Goal: Find specific page/section: Find specific page/section

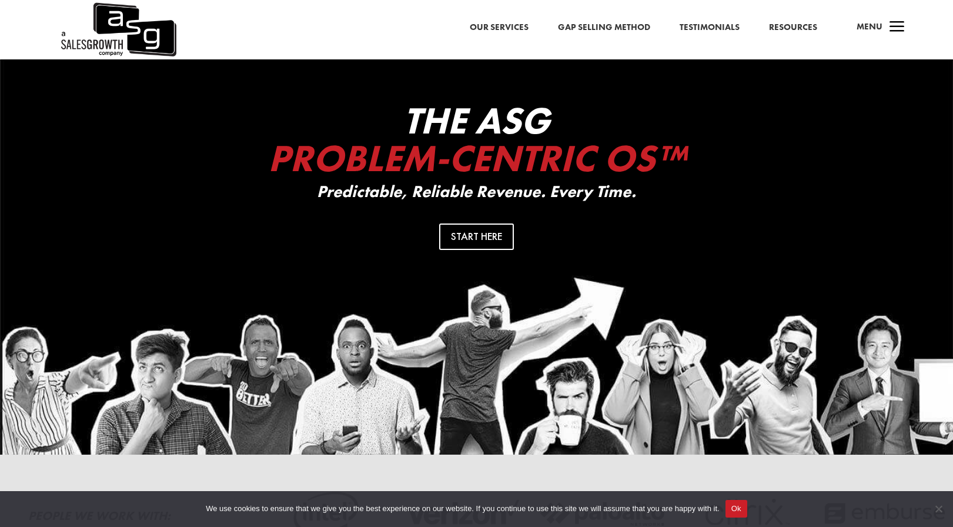
click at [874, 27] on span "Menu" at bounding box center [869, 27] width 26 height 12
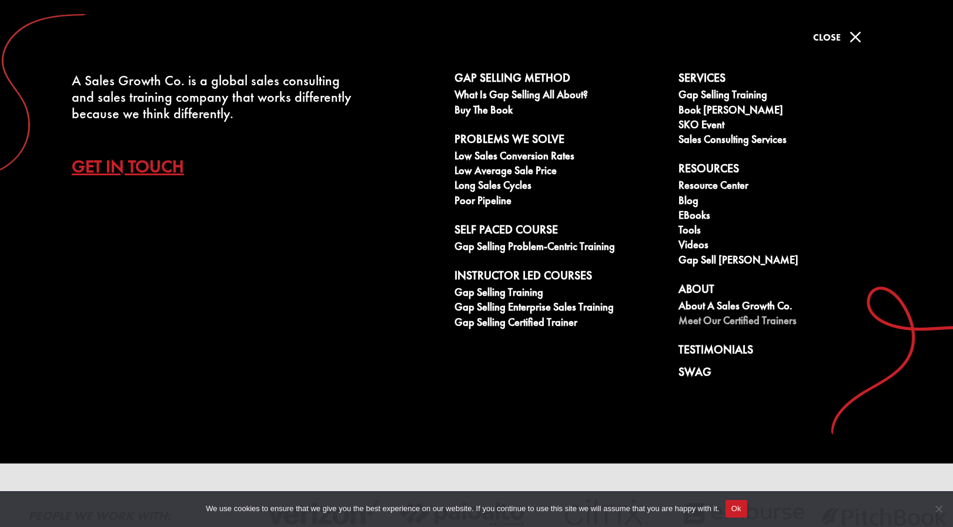
click at [707, 320] on link "Meet our Certified Trainers" at bounding box center [783, 321] width 211 height 15
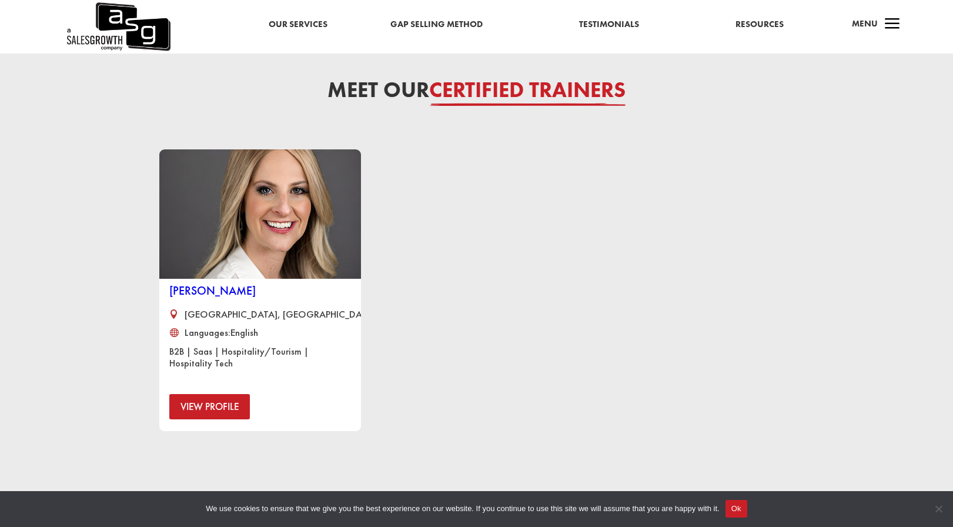
scroll to position [823, 0]
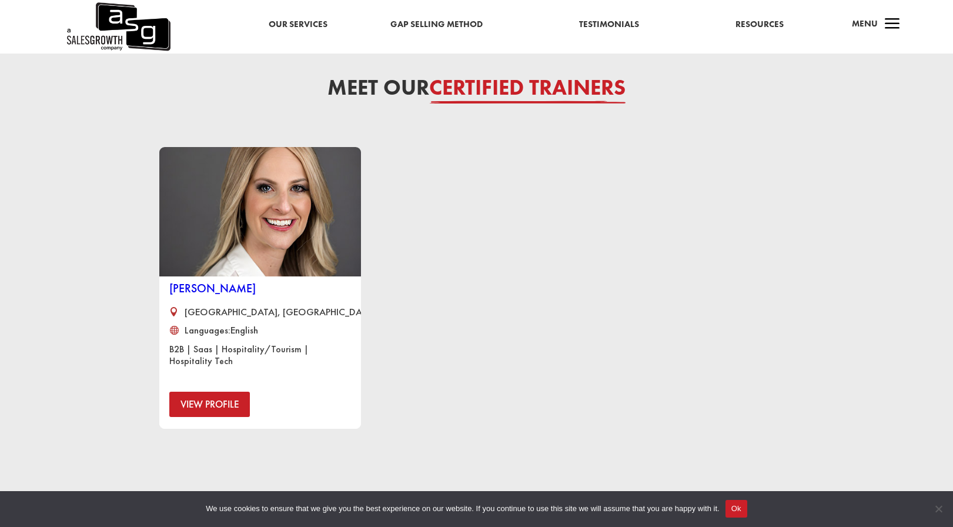
click at [210, 405] on link "View Profile" at bounding box center [209, 403] width 81 height 25
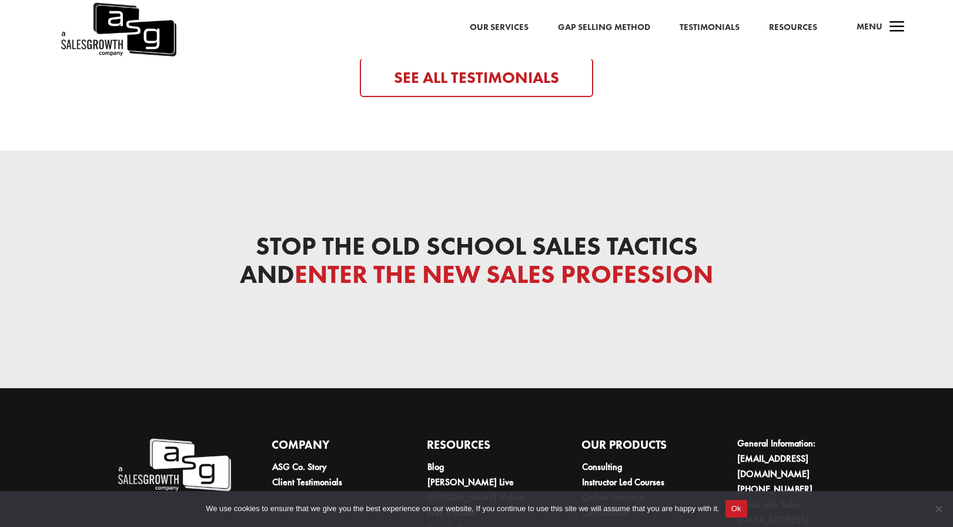
scroll to position [5401, 0]
